Goal: Find specific page/section: Find specific page/section

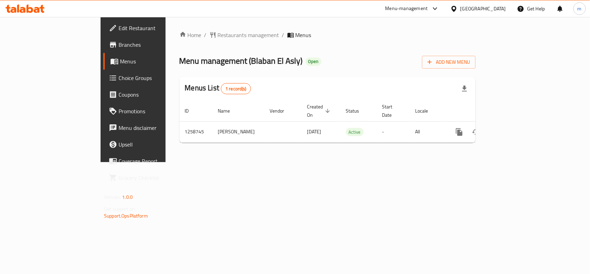
click at [507, 9] on div "Kuwait" at bounding box center [478, 8] width 67 height 17
click at [494, 9] on div "Kuwait" at bounding box center [484, 9] width 46 height 8
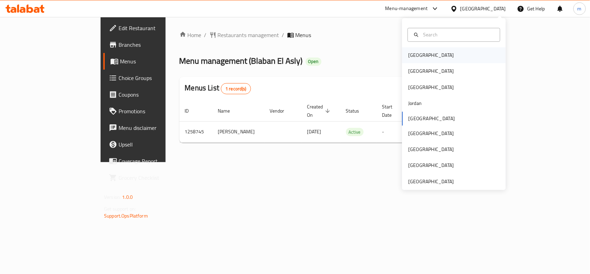
click at [423, 59] on div "[GEOGRAPHIC_DATA]" at bounding box center [431, 55] width 57 height 16
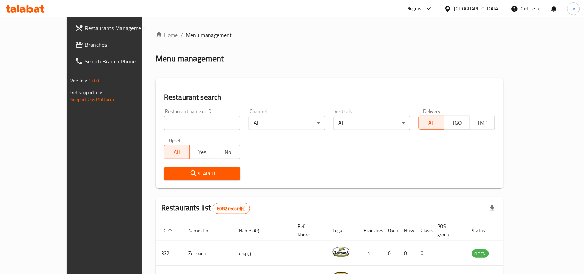
drag, startPoint x: 52, startPoint y: 43, endPoint x: 34, endPoint y: 40, distance: 18.2
click at [85, 43] on span "Branches" at bounding box center [122, 44] width 74 height 8
